Goal: Task Accomplishment & Management: Manage account settings

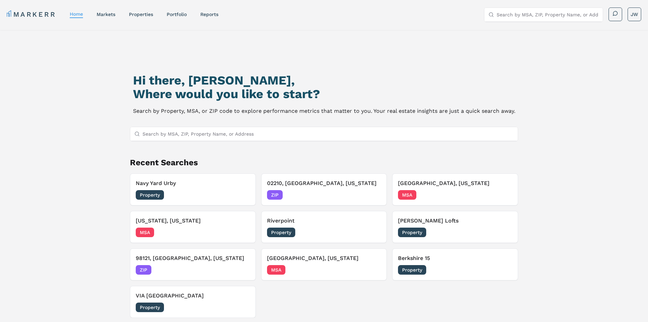
click at [177, 18] on nav "MARKERR home markets properties Portfolio reports" at bounding box center [113, 15] width 212 height 10
click at [179, 15] on link "Portfolio" at bounding box center [177, 14] width 20 height 5
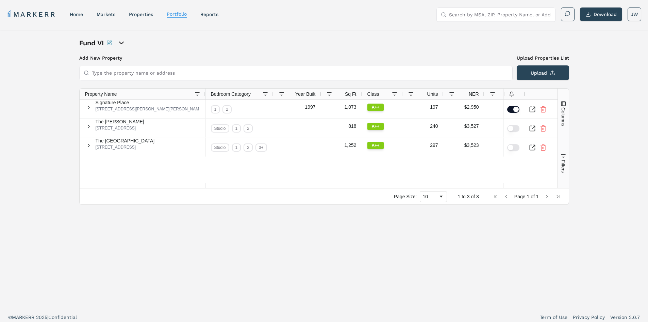
click at [123, 42] on icon "open portfolio options" at bounding box center [121, 43] width 8 height 8
type input "west"
click at [124, 78] on link "West" at bounding box center [156, 79] width 144 height 7
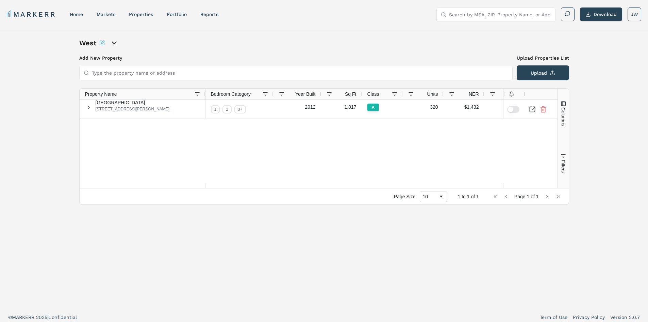
click at [118, 43] on div "West" at bounding box center [155, 43] width 153 height 10
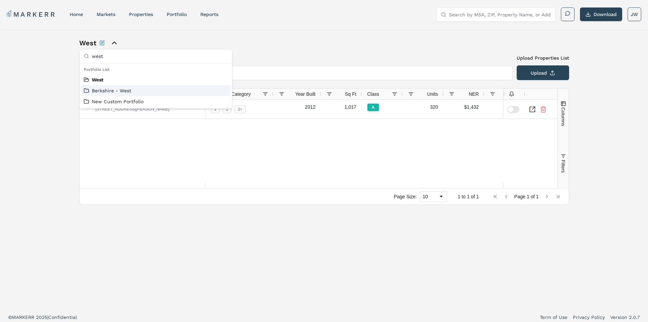
type input "west"
click at [97, 93] on link "Berkshire - West" at bounding box center [156, 90] width 144 height 7
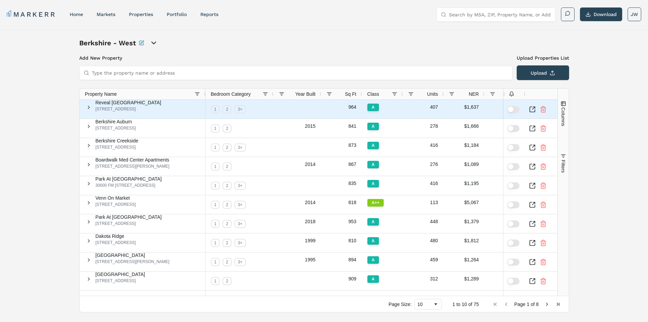
click at [514, 109] on button "button" at bounding box center [513, 109] width 12 height 7
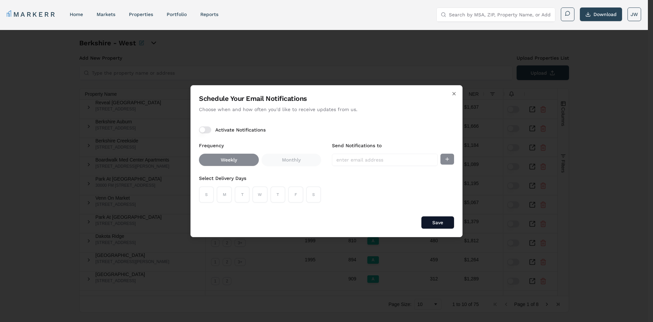
click at [218, 199] on div "S M T W T F S" at bounding box center [260, 194] width 122 height 16
click at [205, 130] on button "Activate Notifications" at bounding box center [205, 129] width 12 height 7
click at [222, 199] on button "M" at bounding box center [224, 194] width 15 height 16
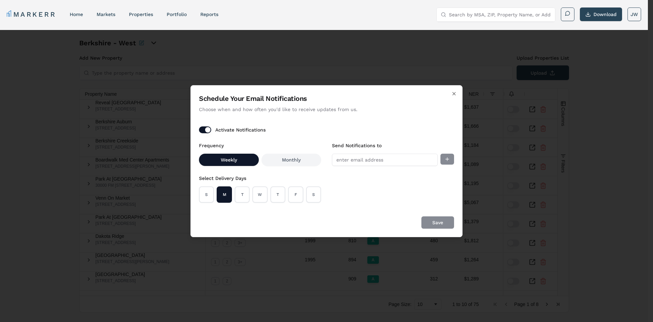
click at [250, 202] on div "S M T W T F S" at bounding box center [260, 194] width 122 height 16
click at [248, 199] on button "T" at bounding box center [242, 194] width 15 height 16
click at [220, 199] on button "M" at bounding box center [224, 194] width 15 height 16
click at [374, 159] on input "Send Notifications to" at bounding box center [385, 159] width 106 height 12
type input "[EMAIL_ADDRESS][DOMAIN_NAME]"
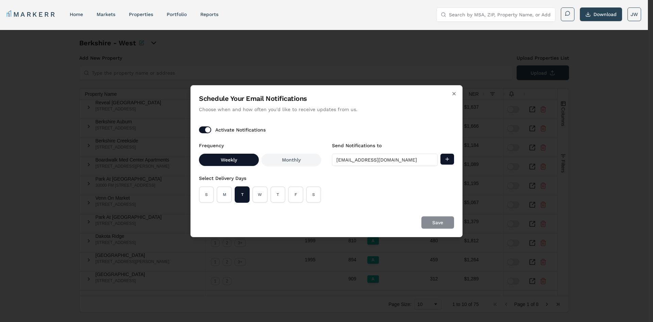
click at [427, 220] on div "Save" at bounding box center [326, 222] width 255 height 12
click at [410, 218] on div "Save" at bounding box center [326, 222] width 255 height 12
click at [374, 185] on div "Send Notifications to [EMAIL_ADDRESS][DOMAIN_NAME]" at bounding box center [393, 171] width 122 height 61
click at [359, 180] on div "Send Notifications to [EMAIL_ADDRESS][DOMAIN_NAME]" at bounding box center [393, 171] width 122 height 61
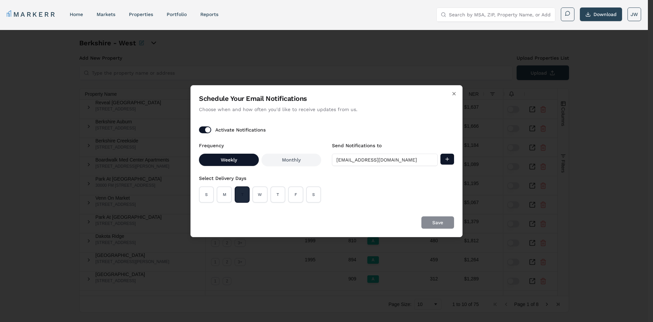
click at [240, 190] on button "T" at bounding box center [242, 194] width 15 height 16
click at [244, 196] on button "T" at bounding box center [242, 194] width 15 height 16
click at [449, 161] on button "Add email" at bounding box center [448, 158] width 14 height 11
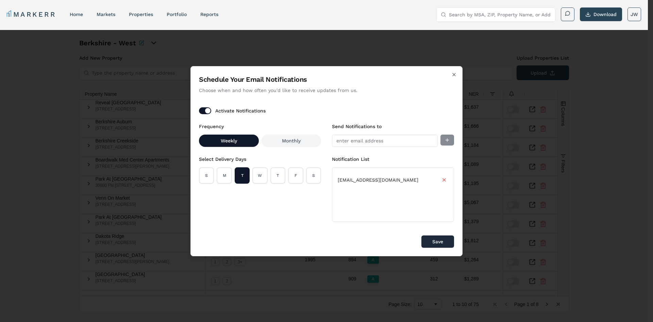
click at [433, 242] on button "Save" at bounding box center [438, 241] width 33 height 12
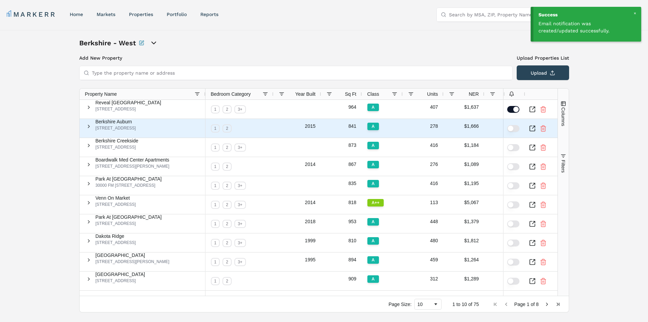
click at [510, 127] on button "button" at bounding box center [513, 128] width 12 height 7
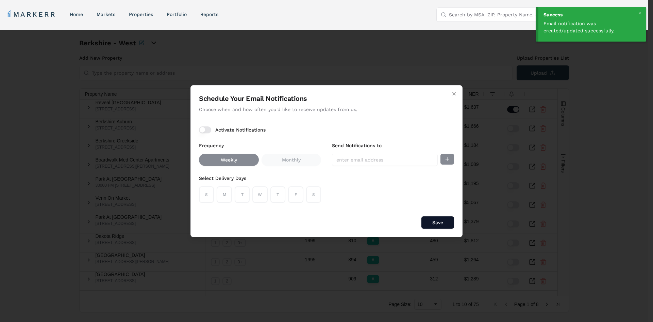
click at [209, 131] on button "Activate Notifications" at bounding box center [205, 129] width 12 height 7
click at [239, 196] on button "T" at bounding box center [242, 194] width 15 height 16
click at [379, 159] on input "Send Notifications to" at bounding box center [385, 159] width 106 height 12
type input "[EMAIL_ADDRESS][DOMAIN_NAME]"
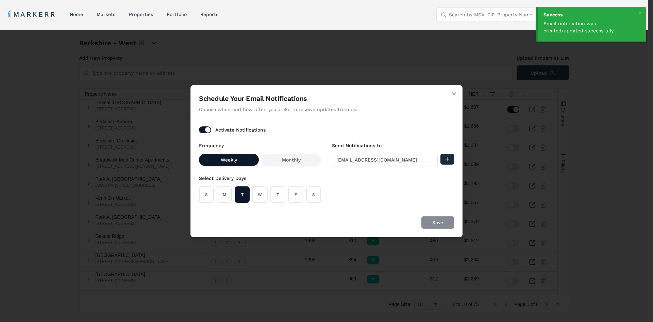
click at [447, 160] on button "Add email" at bounding box center [448, 158] width 14 height 11
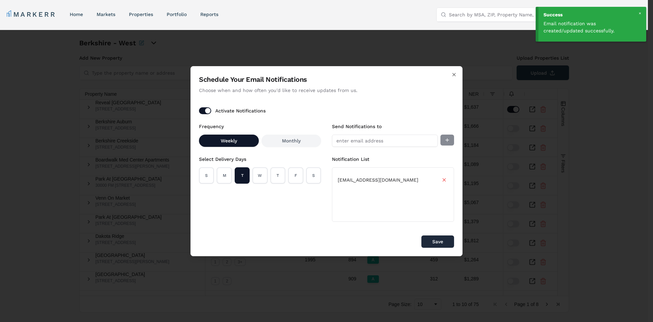
click at [432, 243] on button "Save" at bounding box center [438, 241] width 33 height 12
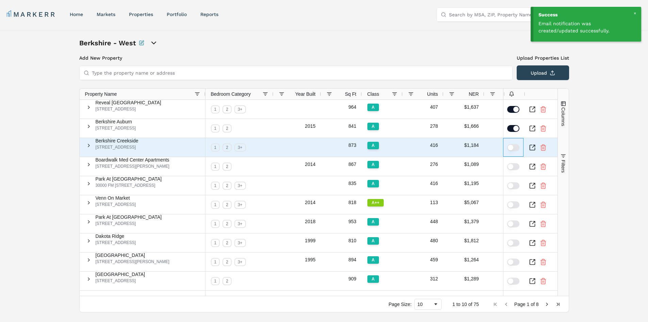
click at [512, 145] on button "button" at bounding box center [513, 147] width 12 height 7
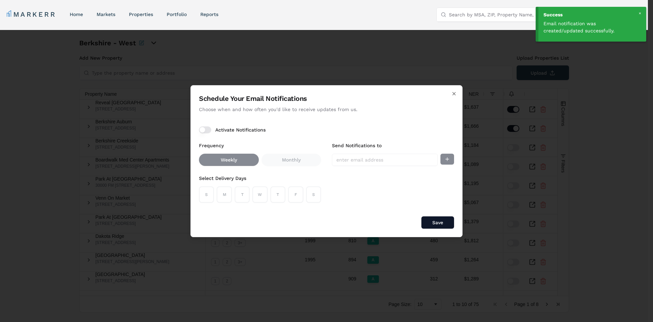
click at [206, 130] on button "Activate Notifications" at bounding box center [205, 129] width 12 height 7
click at [240, 198] on button "T" at bounding box center [242, 194] width 15 height 16
click at [365, 157] on input "Send Notifications to" at bounding box center [385, 159] width 106 height 12
type input "[EMAIL_ADDRESS][DOMAIN_NAME]"
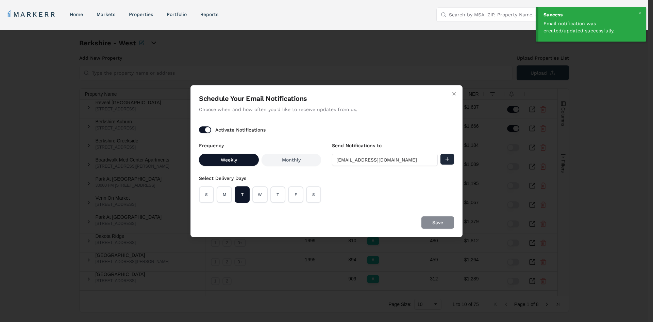
click at [446, 159] on button "Add email" at bounding box center [448, 158] width 14 height 11
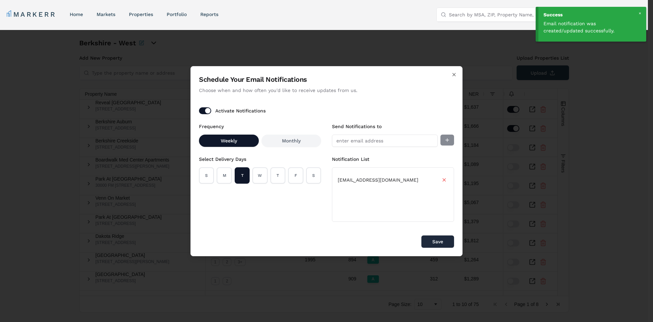
click at [439, 243] on button "Save" at bounding box center [438, 241] width 33 height 12
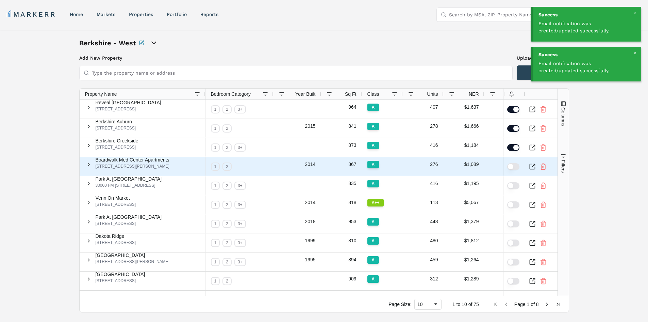
click at [513, 165] on button "button" at bounding box center [513, 166] width 12 height 7
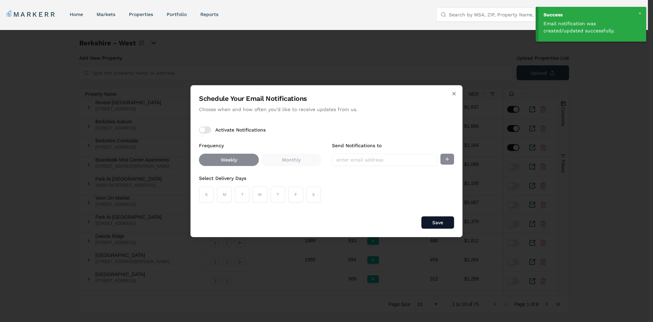
click at [207, 127] on button "Activate Notifications" at bounding box center [205, 129] width 12 height 7
click at [342, 156] on input "Send Notifications to" at bounding box center [385, 159] width 106 height 12
type input "[EMAIL_ADDRESS][DOMAIN_NAME]"
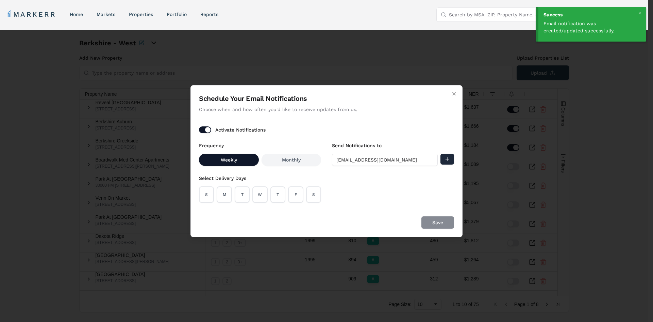
click at [446, 158] on button "Add email" at bounding box center [448, 158] width 14 height 11
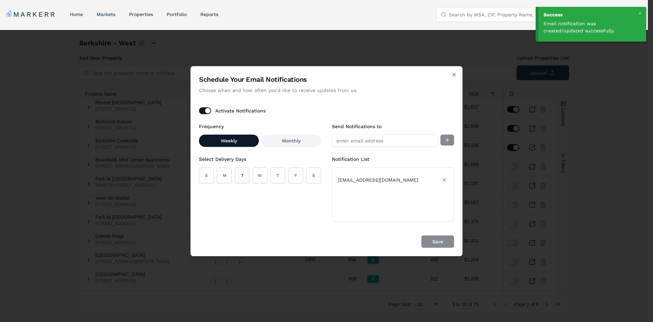
click at [240, 174] on button "T" at bounding box center [242, 175] width 15 height 16
click at [433, 241] on button "Save" at bounding box center [438, 241] width 33 height 12
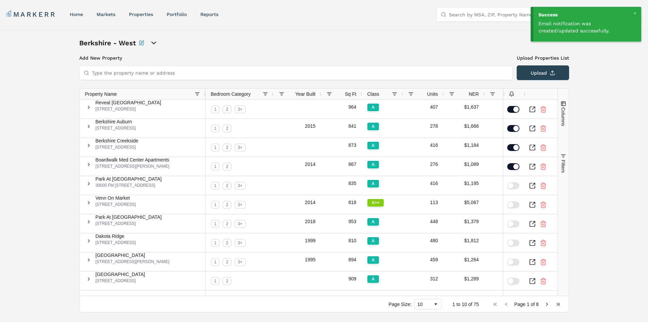
click at [561, 173] on span "Filters" at bounding box center [563, 166] width 5 height 13
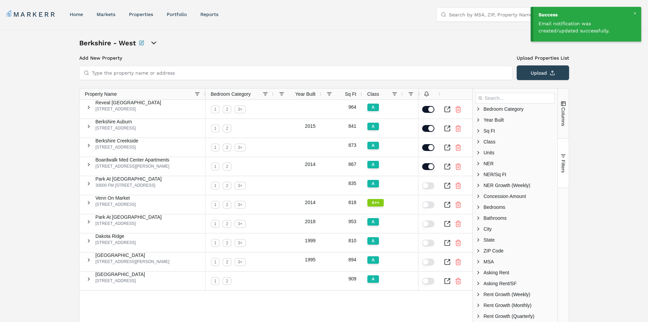
click at [562, 173] on span "Filters" at bounding box center [563, 166] width 5 height 13
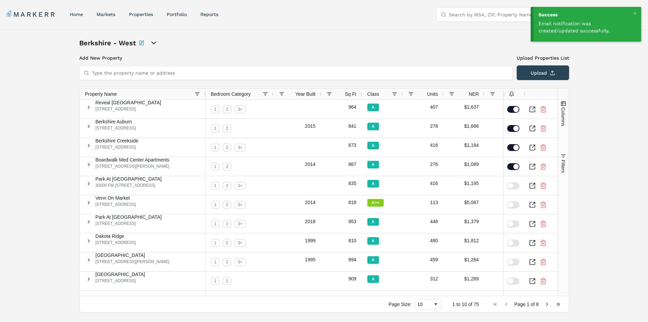
click at [562, 138] on button "Columns" at bounding box center [563, 113] width 11 height 49
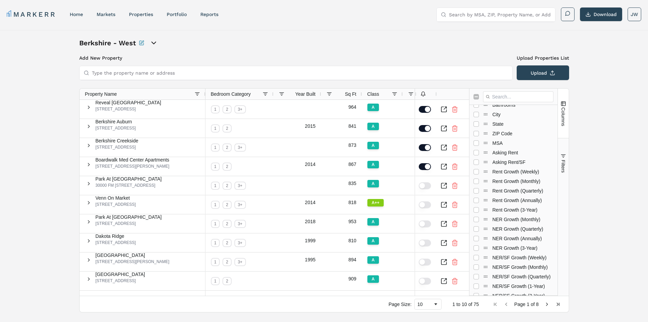
scroll to position [125, 0]
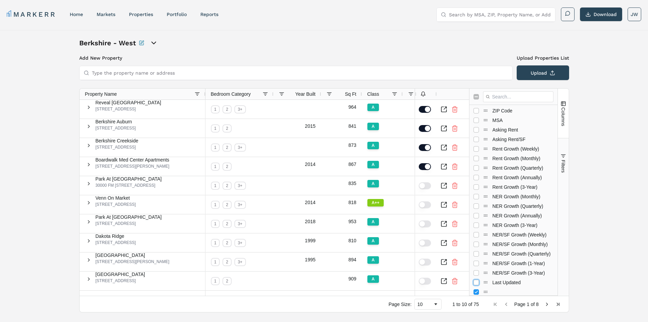
click at [479, 279] on input "Press SPACE to toggle visibility (hidden)" at bounding box center [476, 281] width 5 height 5
checkbox input "true"
click at [596, 200] on div "Berkshire - West Add New Property Upload Properties List Type the property name…" at bounding box center [324, 175] width 648 height 290
click at [600, 209] on div "Berkshire - West Add New Property Upload Properties List Type the property name…" at bounding box center [324, 175] width 648 height 290
click at [566, 178] on button "Filters" at bounding box center [563, 163] width 11 height 49
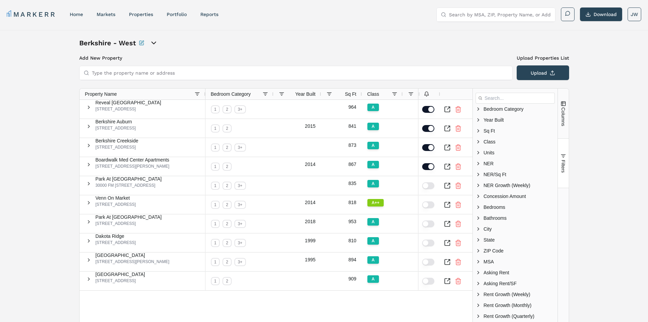
click at [565, 138] on button "Columns" at bounding box center [563, 113] width 11 height 49
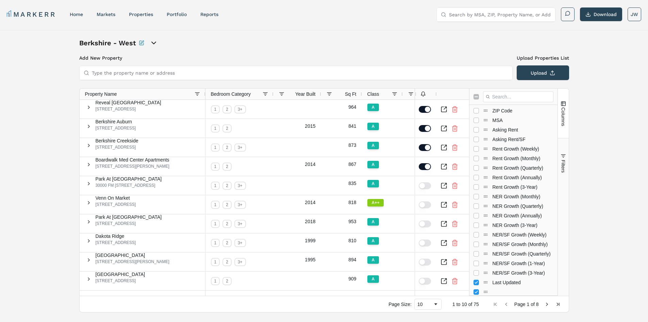
click at [565, 174] on button "Filters" at bounding box center [563, 163] width 11 height 49
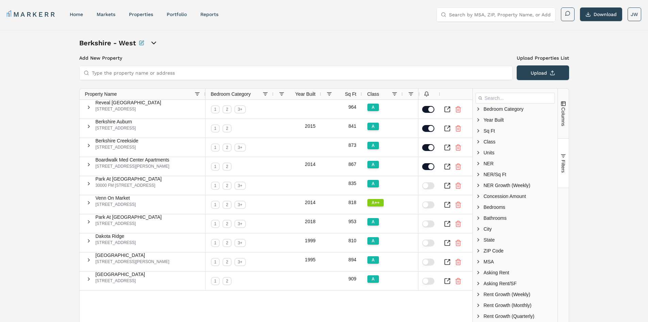
click at [563, 126] on span "Columns" at bounding box center [563, 116] width 5 height 19
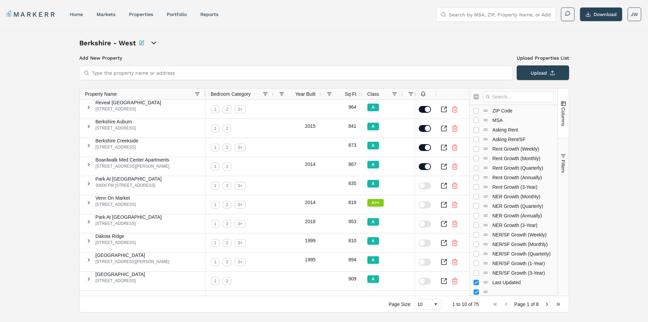
click at [581, 120] on div "Berkshire - West Add New Property Upload Properties List Type the property name…" at bounding box center [324, 175] width 648 height 290
click at [476, 95] on input "Toggle All Columns Visibility" at bounding box center [476, 96] width 5 height 5
checkbox input "true"
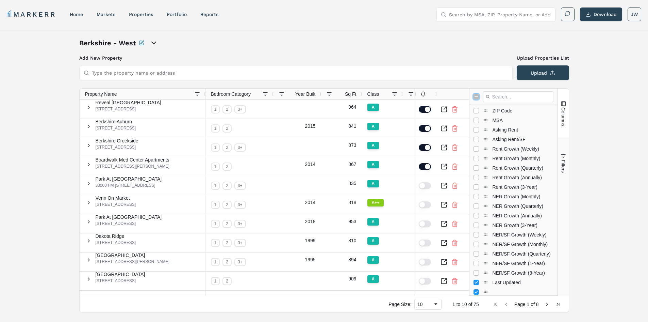
checkbox input "true"
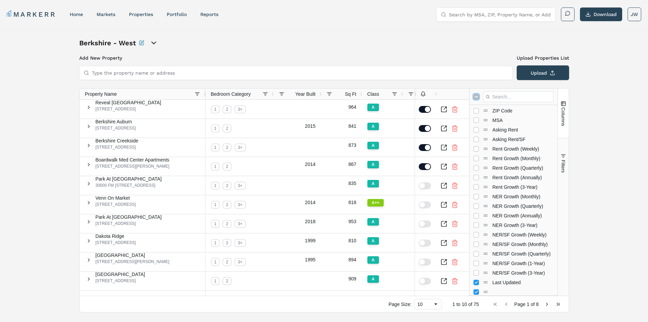
checkbox input "true"
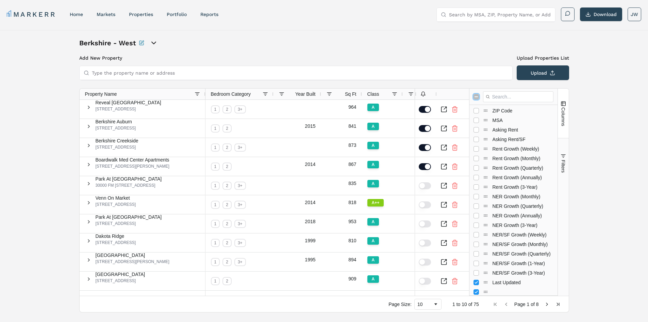
checkbox input "true"
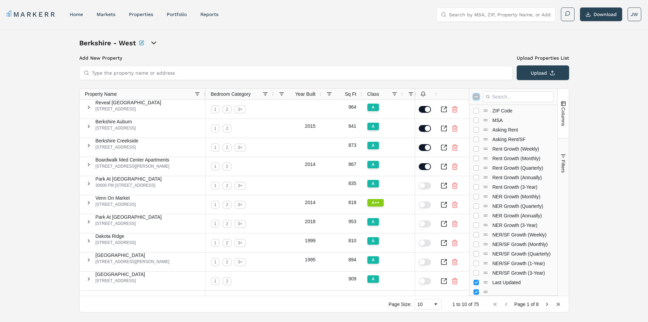
checkbox input "true"
click at [476, 95] on input "Toggle All Columns Visibility" at bounding box center [476, 96] width 5 height 5
checkbox input "false"
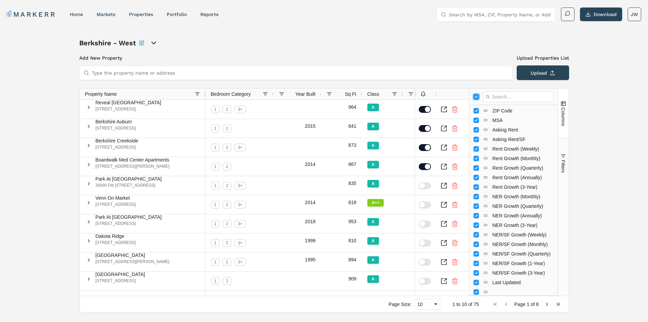
checkbox input "false"
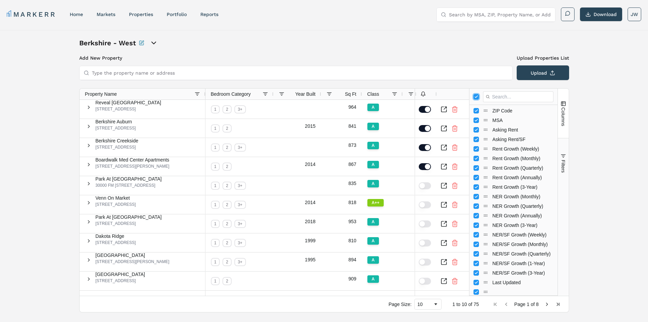
checkbox input "false"
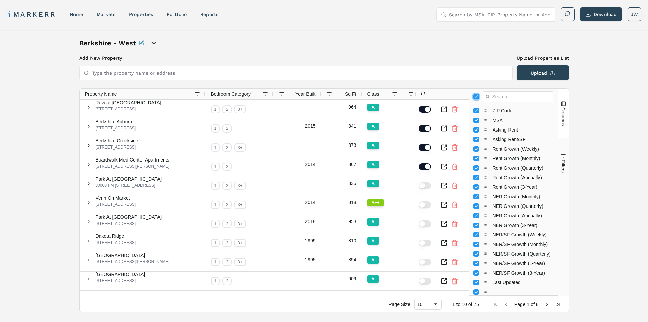
checkbox input "false"
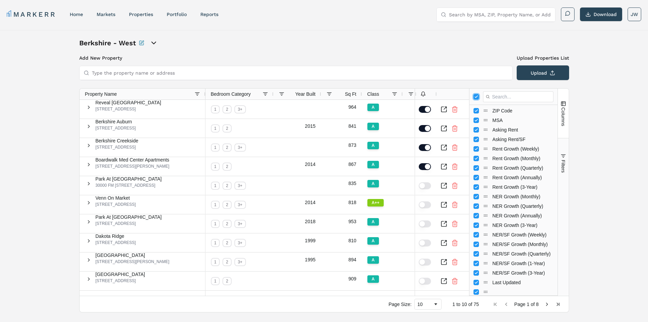
checkbox input "false"
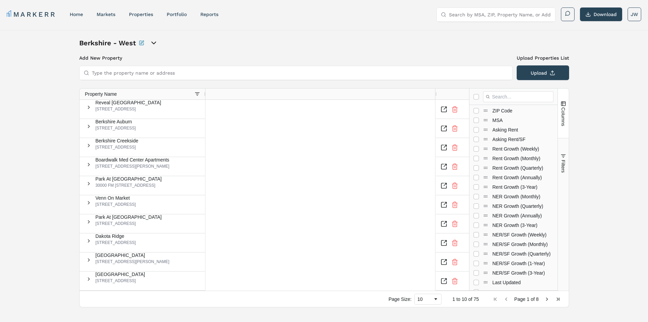
click at [625, 143] on div "Berkshire - West Add New Property Upload Properties List Type the property name…" at bounding box center [324, 172] width 648 height 285
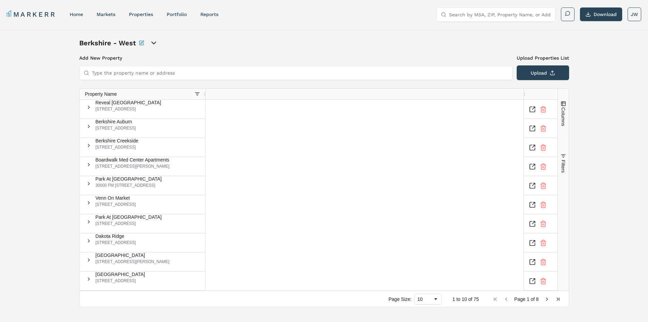
click at [561, 111] on button "Columns" at bounding box center [563, 113] width 11 height 49
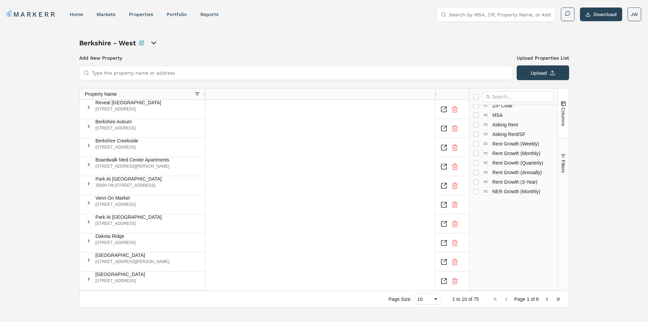
scroll to position [0, 0]
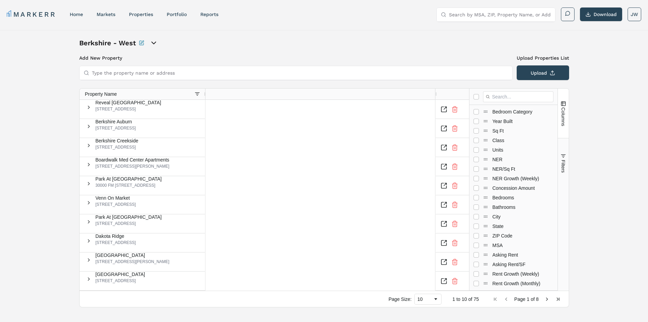
click at [561, 173] on span "Filters" at bounding box center [563, 166] width 5 height 13
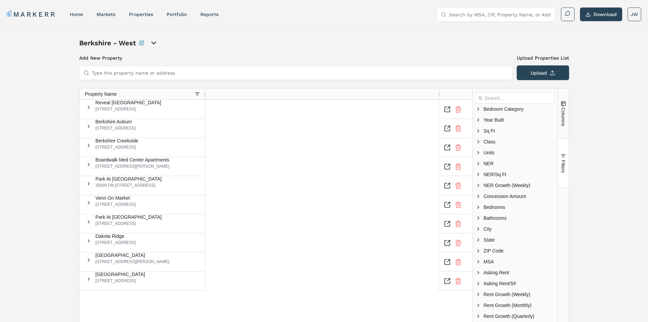
click at [566, 126] on span "Columns" at bounding box center [563, 116] width 5 height 19
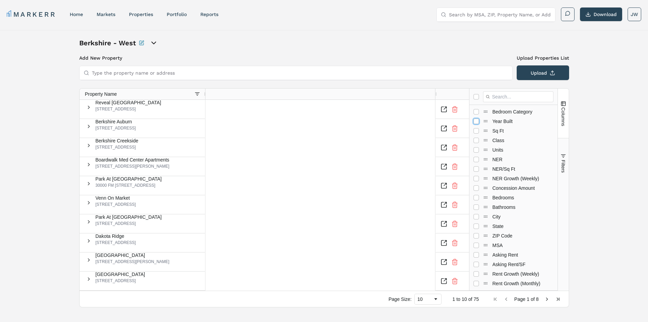
click at [476, 118] on input "Press SPACE to toggle visibility (hidden)" at bounding box center [476, 120] width 5 height 5
checkbox input "true"
checkbox input "false"
click at [477, 128] on input "Press SPACE to toggle visibility (hidden)" at bounding box center [476, 130] width 5 height 5
checkbox input "true"
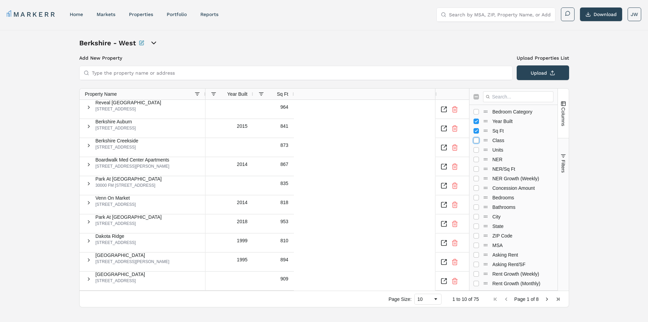
click at [476, 137] on input "Press SPACE to toggle visibility (hidden)" at bounding box center [476, 139] width 5 height 5
checkbox input "true"
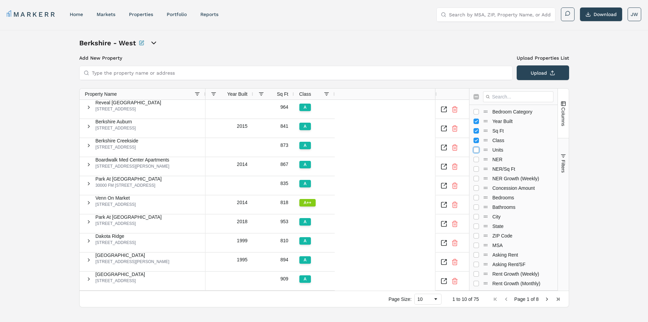
click at [477, 147] on input "Press SPACE to toggle visibility (hidden)" at bounding box center [476, 149] width 5 height 5
checkbox input "true"
click at [479, 157] on input "Press SPACE to toggle visibility (hidden)" at bounding box center [476, 159] width 5 height 5
checkbox input "true"
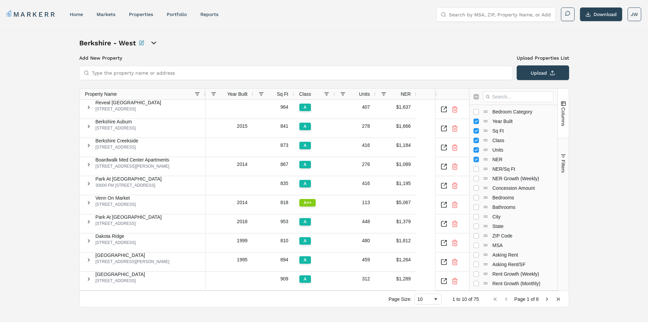
click at [479, 167] on div "NER/Sq Ft" at bounding box center [514, 169] width 80 height 10
click at [479, 166] on input "Press SPACE to toggle visibility (hidden)" at bounding box center [476, 168] width 5 height 5
checkbox input "true"
click at [478, 195] on input "Press SPACE to toggle visibility (hidden)" at bounding box center [476, 197] width 5 height 5
click at [478, 195] on input "Press SPACE to toggle visibility (visible)" at bounding box center [476, 197] width 5 height 5
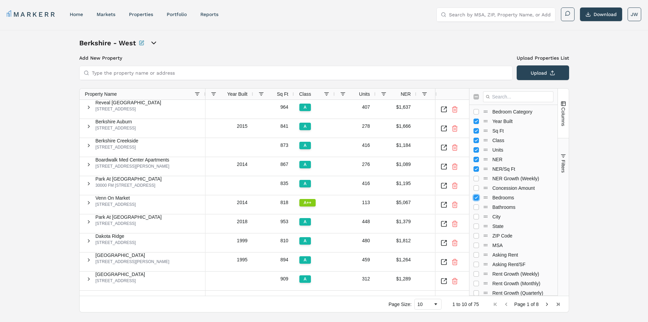
checkbox input "false"
click at [477, 214] on input "Press SPACE to toggle visibility (hidden)" at bounding box center [476, 216] width 5 height 5
checkbox input "true"
click at [477, 224] on input "Press SPACE to toggle visibility (hidden)" at bounding box center [476, 225] width 5 height 5
checkbox input "true"
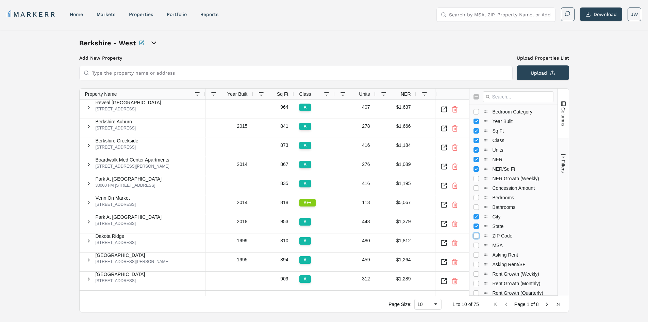
click at [477, 233] on input "Press SPACE to toggle visibility (hidden)" at bounding box center [476, 235] width 5 height 5
checkbox input "true"
click at [478, 242] on input "Press SPACE to toggle visibility (hidden)" at bounding box center [476, 244] width 5 height 5
checkbox input "true"
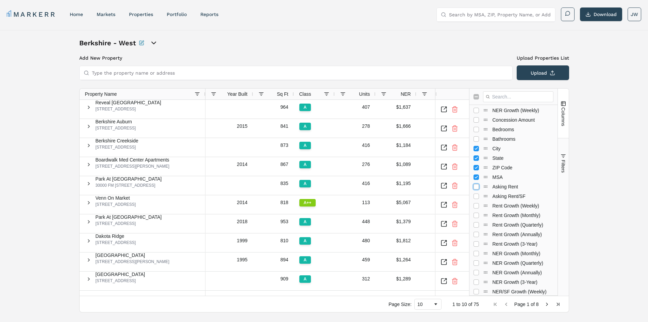
click at [479, 184] on input "Press SPACE to toggle visibility (hidden)" at bounding box center [476, 186] width 5 height 5
click at [479, 184] on input "Press SPACE to toggle visibility (visible)" at bounding box center [476, 186] width 5 height 5
checkbox input "false"
click at [479, 203] on input "Press SPACE to toggle visibility (hidden)" at bounding box center [476, 205] width 5 height 5
checkbox input "true"
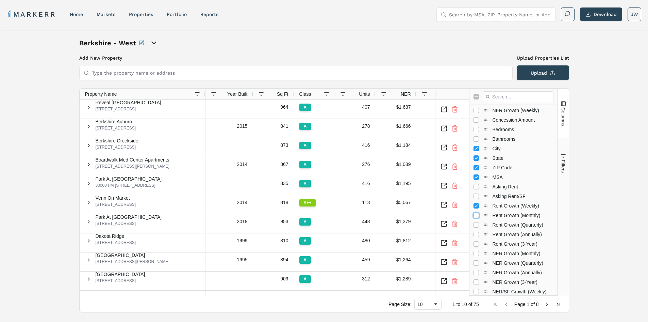
click at [479, 212] on input "Press SPACE to toggle visibility (hidden)" at bounding box center [476, 214] width 5 height 5
checkbox input "true"
click at [477, 222] on input "Press SPACE to toggle visibility (hidden)" at bounding box center [476, 224] width 5 height 5
checkbox input "true"
click at [476, 231] on input "Press SPACE to toggle visibility (hidden)" at bounding box center [476, 233] width 5 height 5
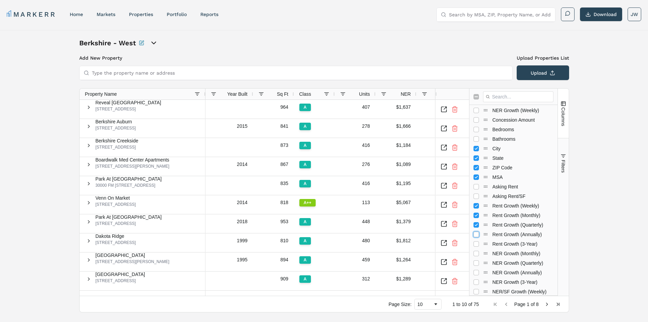
checkbox input "true"
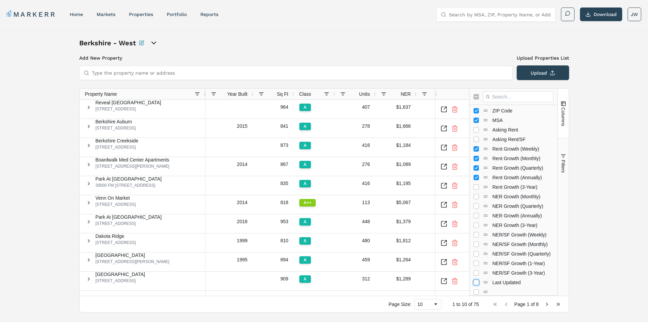
click at [476, 280] on input "Press SPACE to toggle visibility (hidden)" at bounding box center [476, 281] width 5 height 5
checkbox input "true"
click at [599, 149] on div "Berkshire - West Add New Property Upload Properties List Type the property name…" at bounding box center [324, 175] width 648 height 290
click at [477, 65] on div "Add New Property Upload Properties List Type the property name or address Upload" at bounding box center [324, 67] width 490 height 26
click at [470, 51] on div "Berkshire - West Add New Property Upload Properties List Type the property name…" at bounding box center [324, 175] width 490 height 274
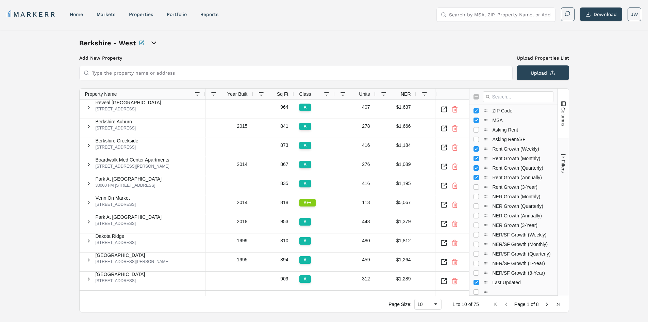
click at [445, 72] on input "Type the property name or address" at bounding box center [300, 73] width 417 height 14
click at [168, 13] on link "Portfolio" at bounding box center [177, 14] width 20 height 5
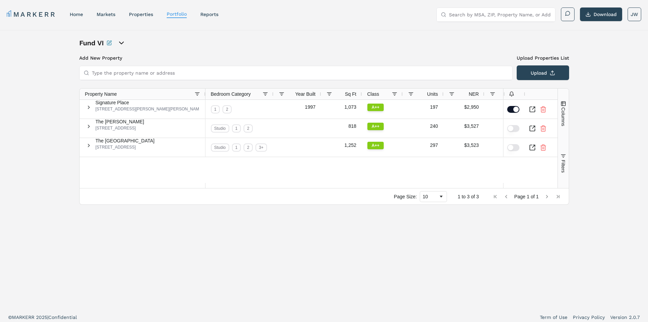
click at [122, 40] on icon "open portfolio options" at bounding box center [121, 43] width 8 height 8
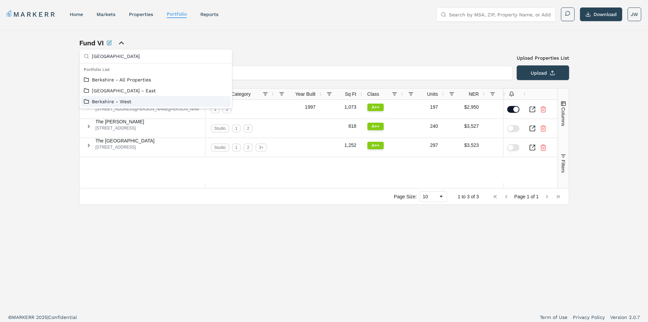
type input "[GEOGRAPHIC_DATA]"
click at [118, 102] on link "Berkshire - West" at bounding box center [156, 101] width 144 height 7
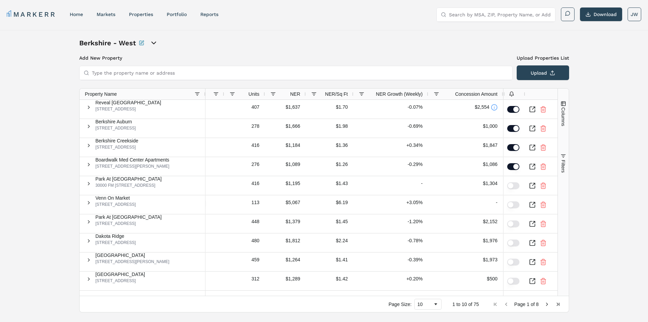
drag, startPoint x: 438, startPoint y: 299, endPoint x: 216, endPoint y: 297, distance: 221.6
click at [205, 302] on div "Page Size: 10 1 to 10 of 75 Page 1 of 8" at bounding box center [324, 303] width 489 height 16
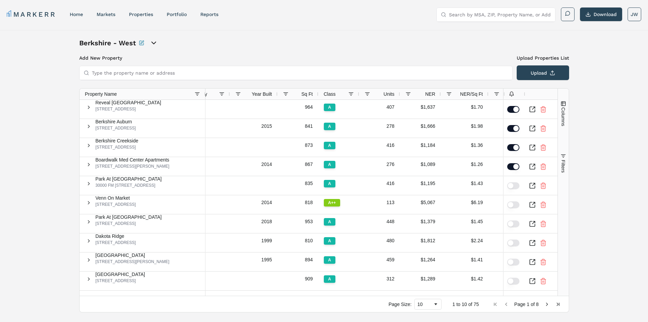
drag, startPoint x: 304, startPoint y: 289, endPoint x: 414, endPoint y: 295, distance: 110.8
click at [414, 295] on div "Property Name Bedroom Category Year Built Sq Ft NER" at bounding box center [319, 191] width 478 height 207
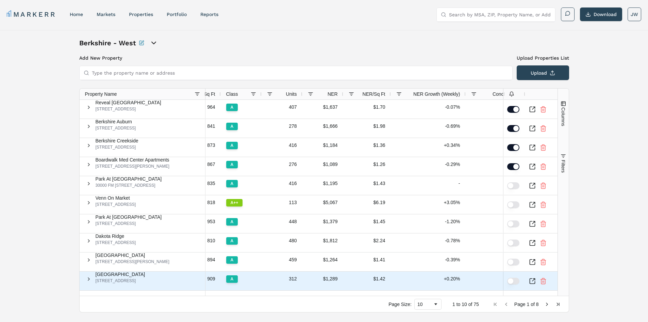
drag, startPoint x: 386, startPoint y: 290, endPoint x: 262, endPoint y: 289, distance: 123.2
click at [262, 289] on div "909 A 312 $1,289 $1.42 +0.20% $500" at bounding box center [302, 280] width 476 height 19
